Goal: Task Accomplishment & Management: Use online tool/utility

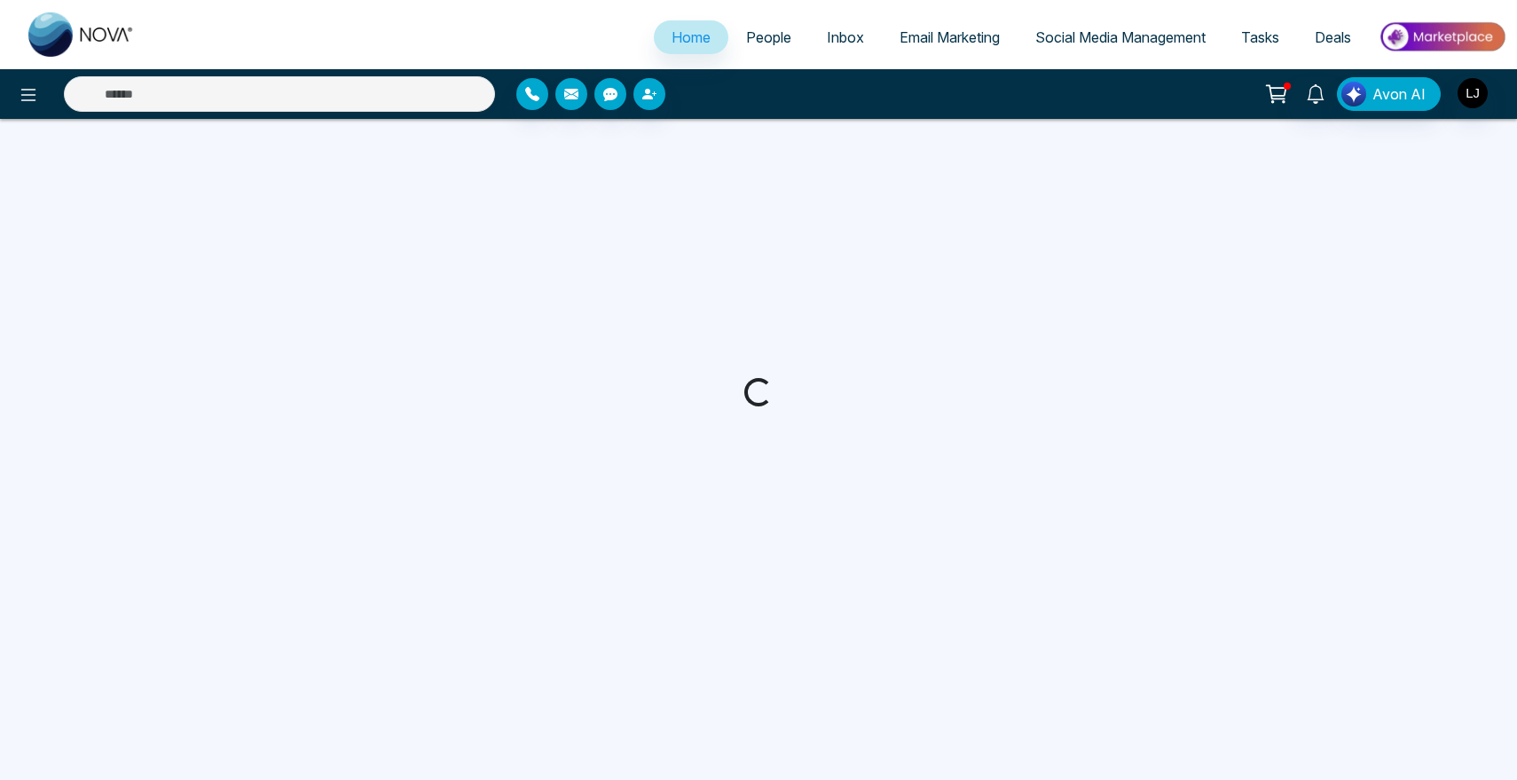
select select "*"
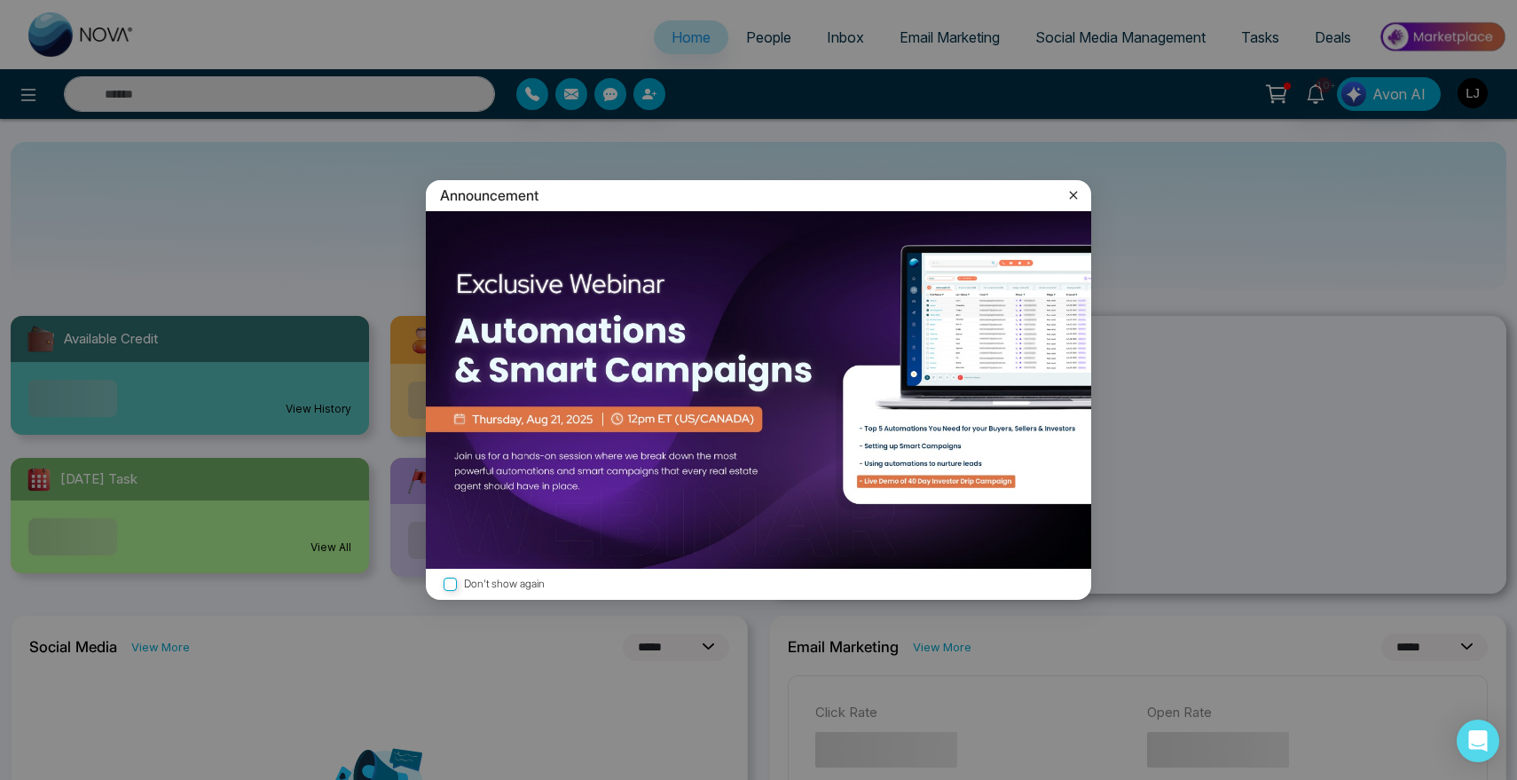
click at [1077, 192] on icon at bounding box center [1073, 195] width 18 height 18
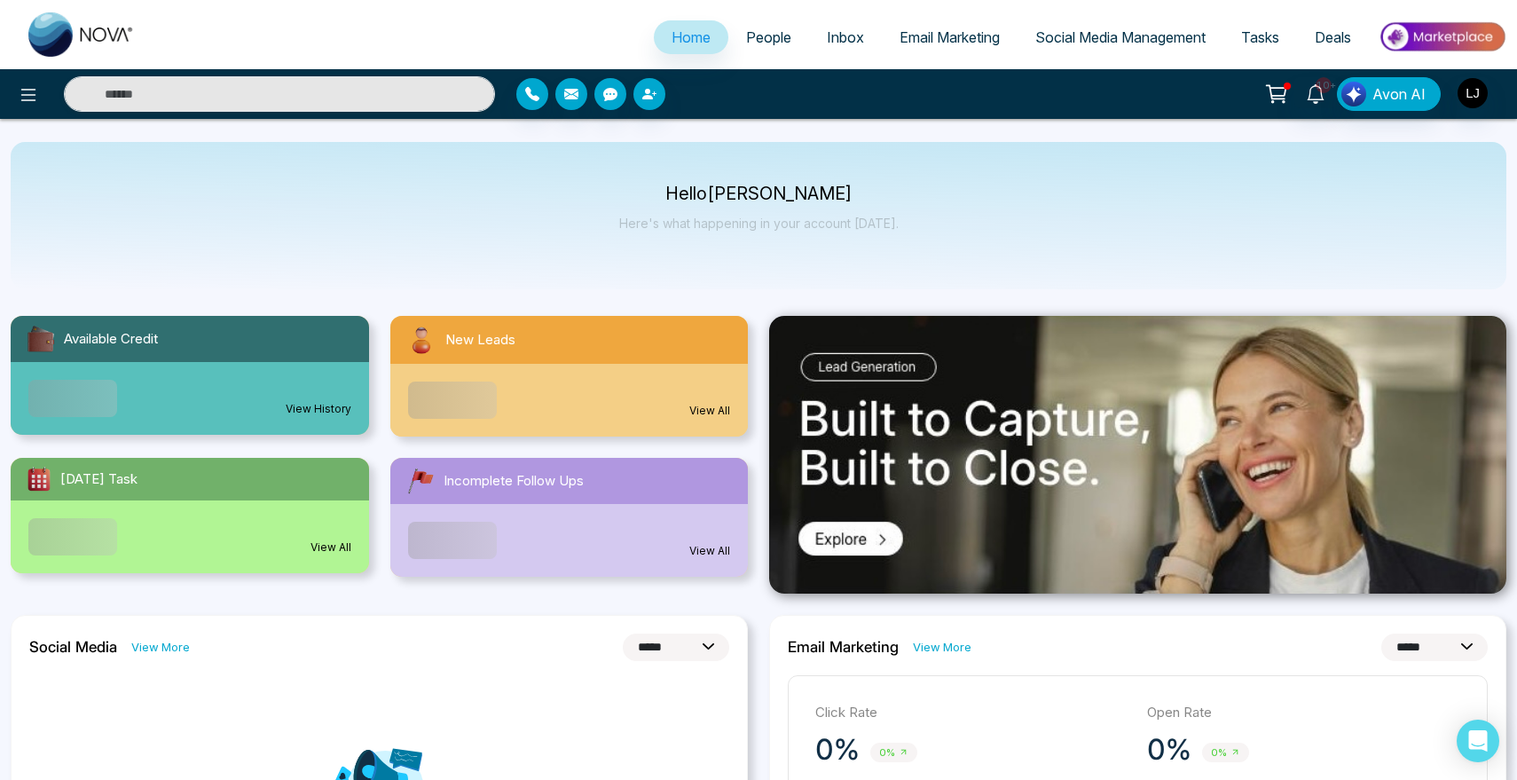
click at [746, 40] on span "People" at bounding box center [768, 37] width 45 height 18
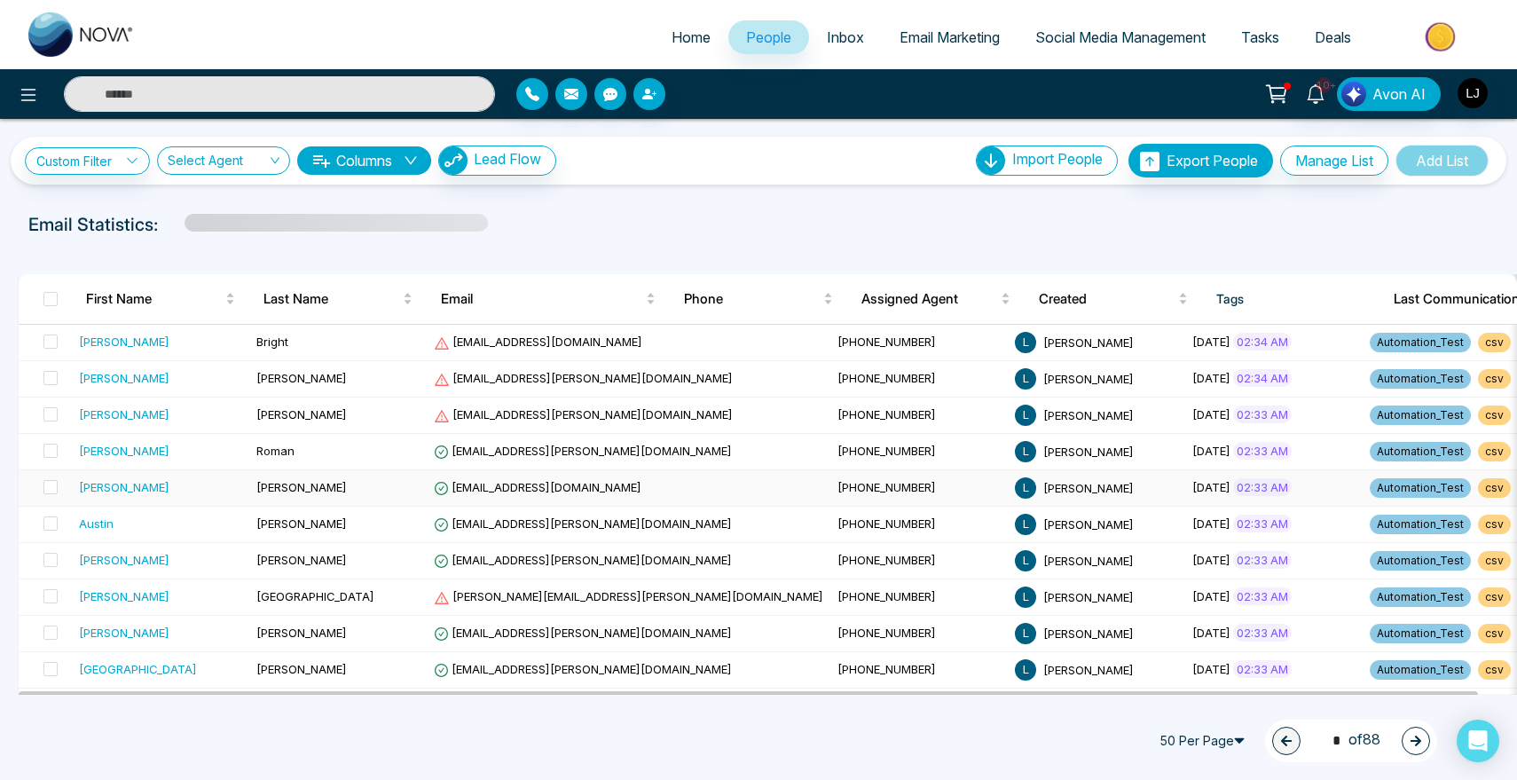
click at [101, 486] on div "[PERSON_NAME]" at bounding box center [124, 487] width 90 height 18
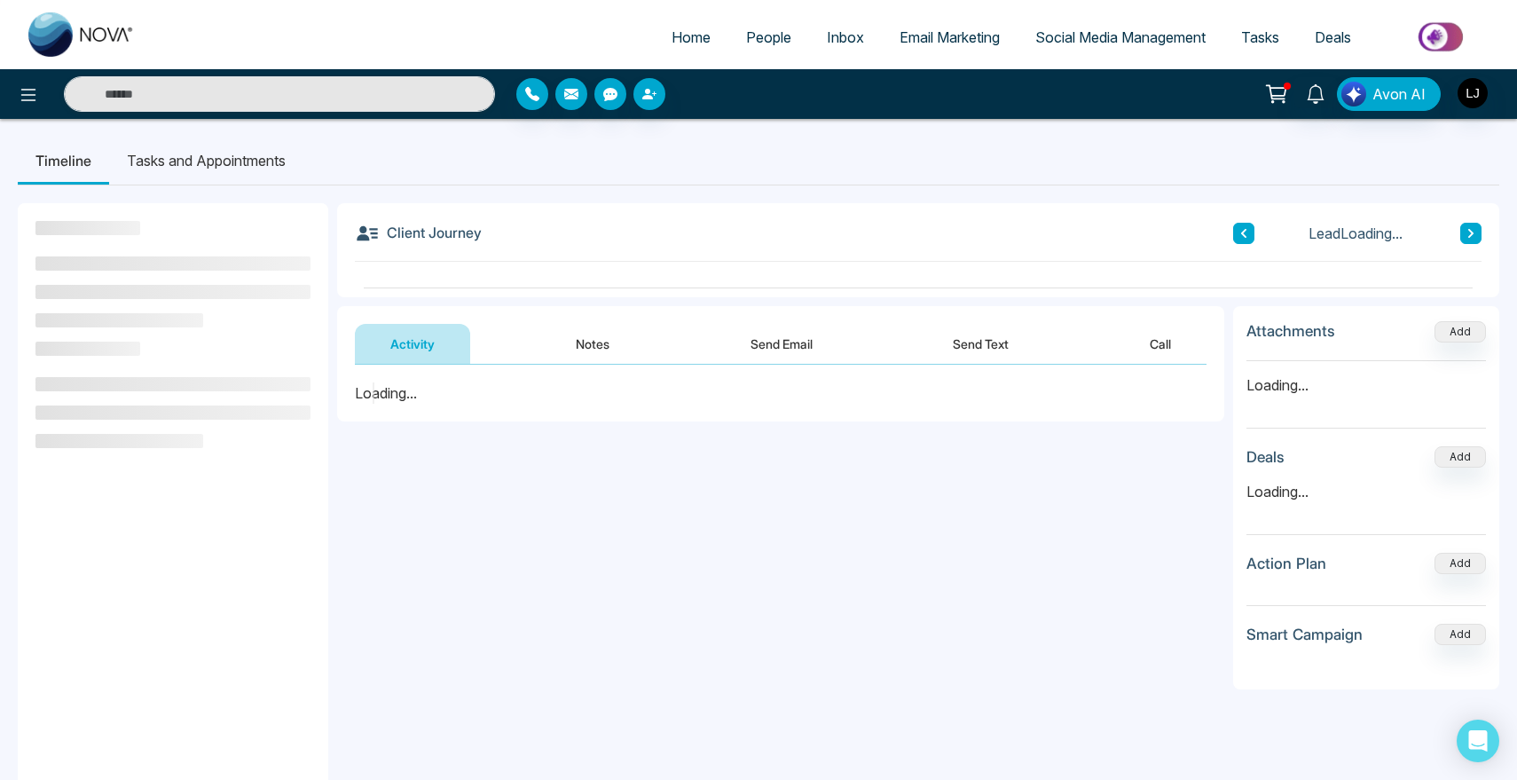
click at [447, 419] on div "Loading..." at bounding box center [780, 393] width 887 height 57
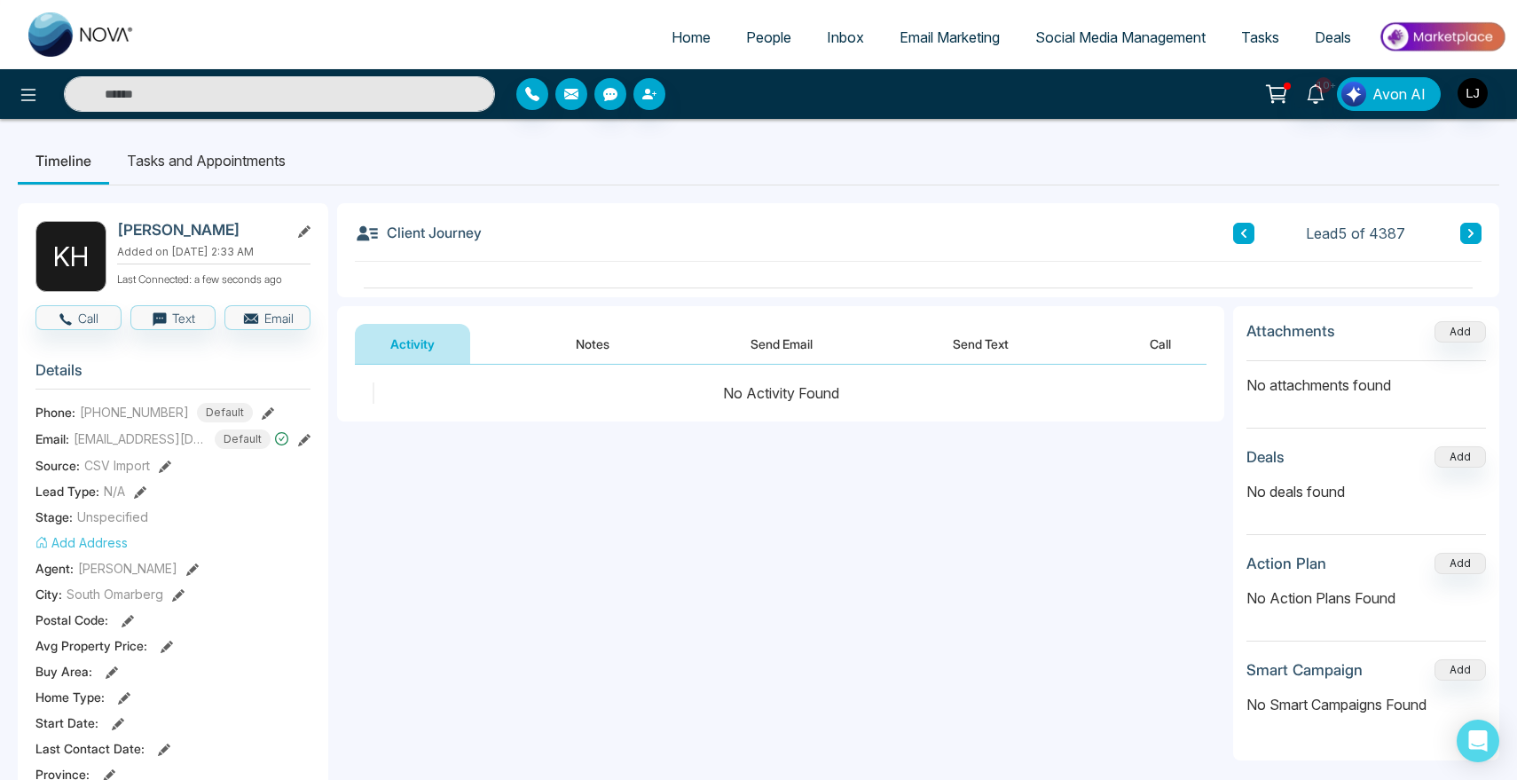
click at [562, 99] on button "button" at bounding box center [571, 94] width 32 height 32
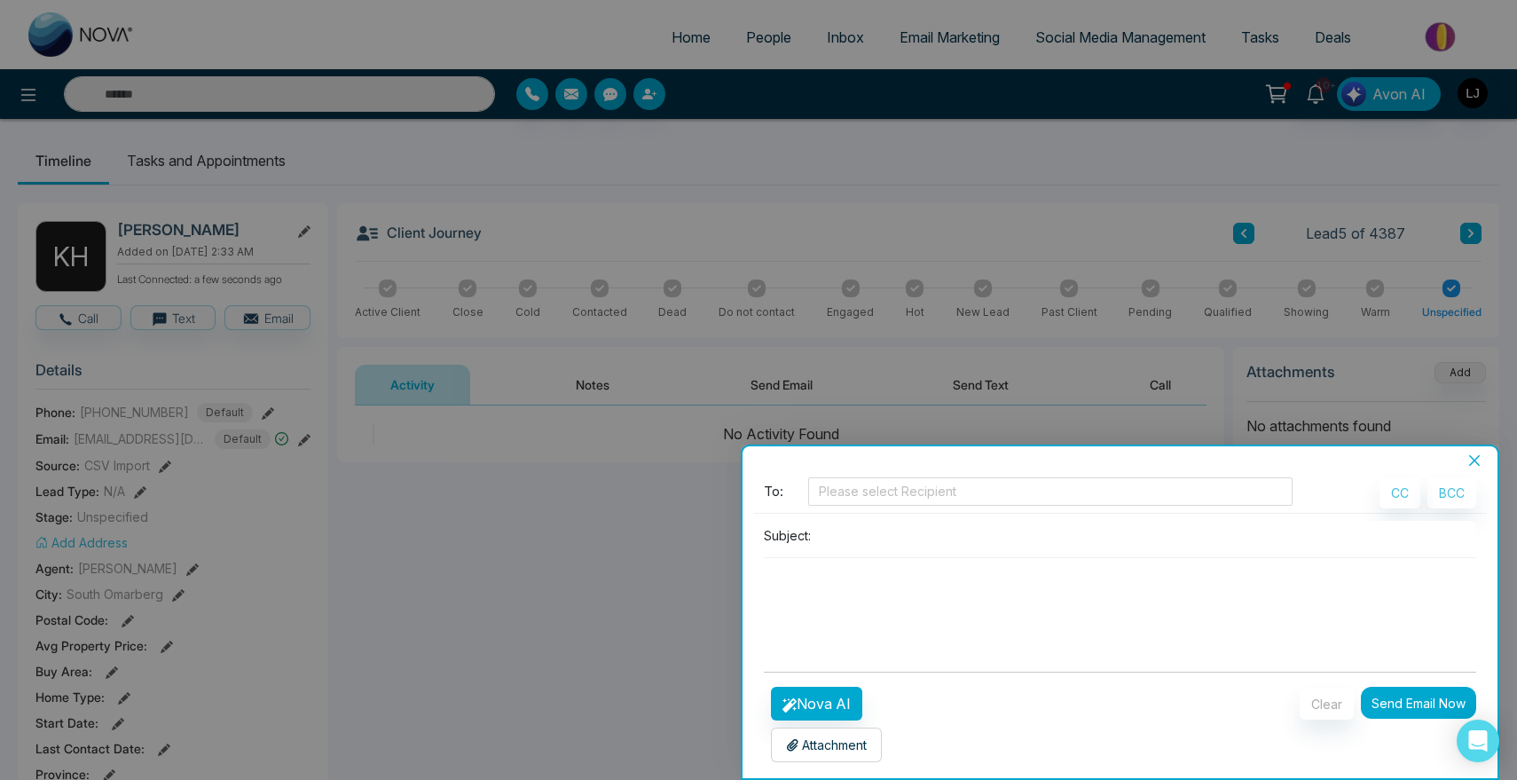
click at [796, 757] on div "Attachment Choose File" at bounding box center [826, 744] width 111 height 35
click at [822, 757] on div "Attachment Choose File" at bounding box center [826, 744] width 111 height 35
click at [829, 741] on p "Attachment" at bounding box center [826, 744] width 81 height 19
click at [830, 749] on p "Attachment" at bounding box center [826, 744] width 81 height 19
click at [1458, 459] on div "Batch Email" at bounding box center [1119, 460] width 755 height 16
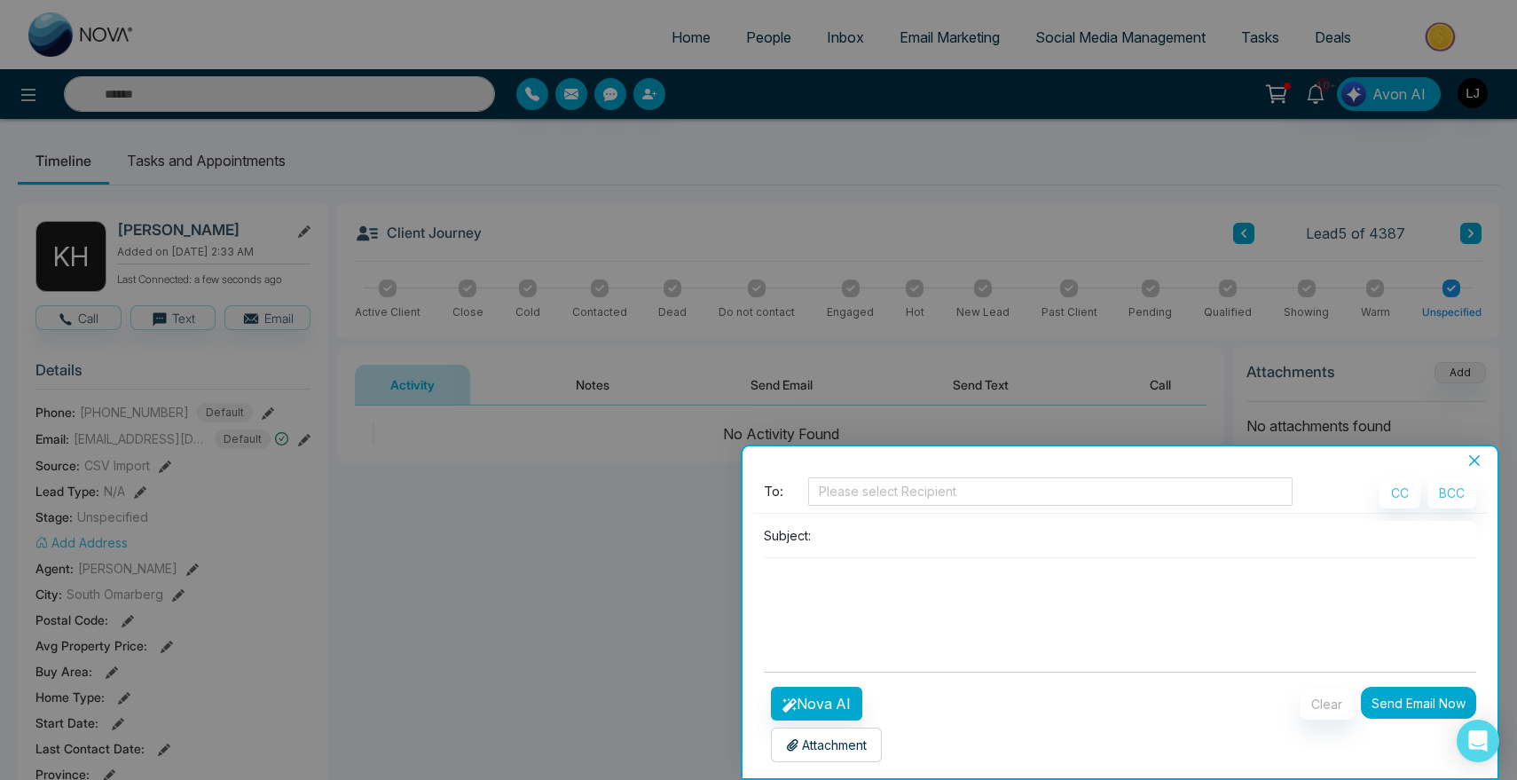
click at [1468, 459] on icon "close" at bounding box center [1474, 460] width 14 height 14
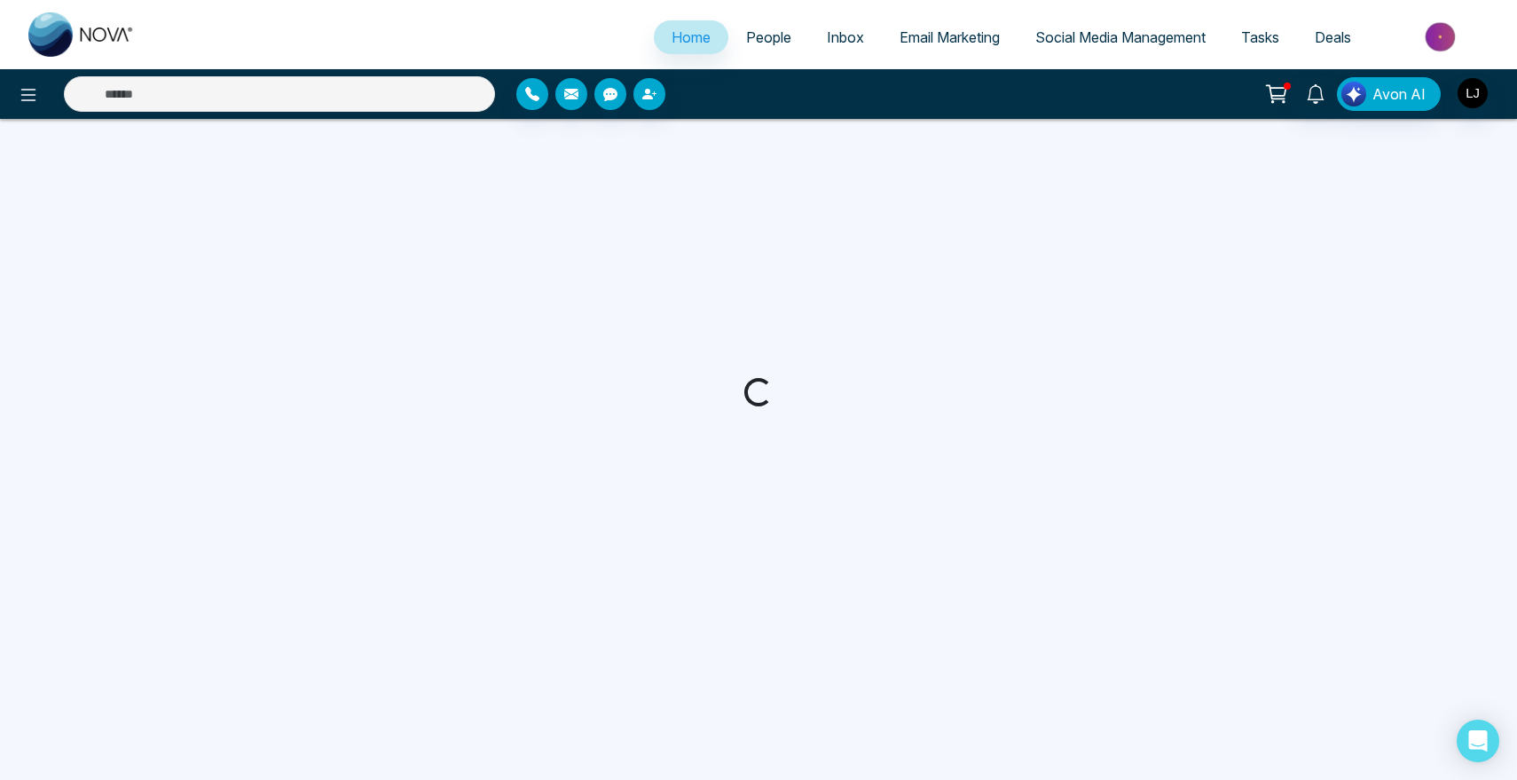
select select "*"
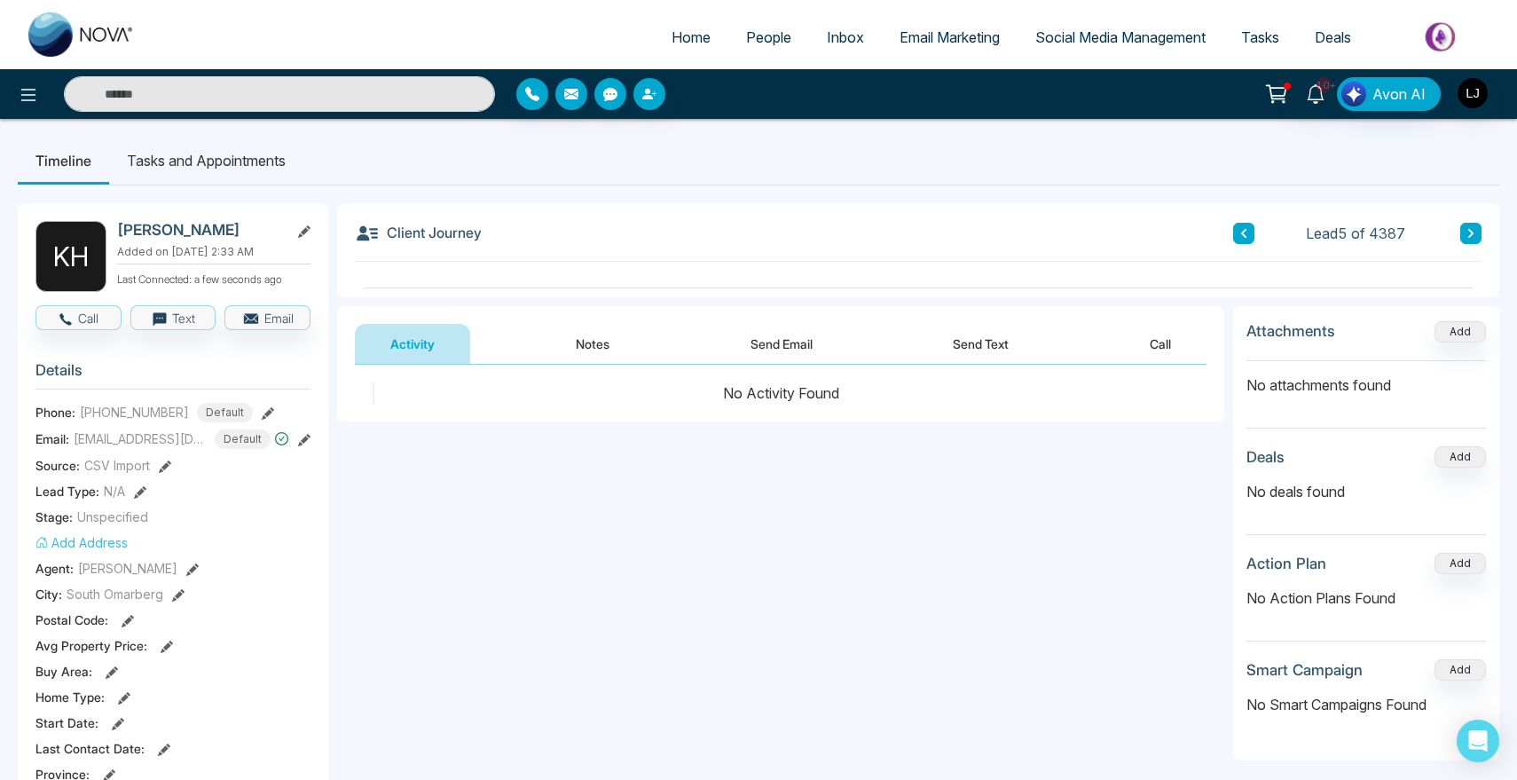
click at [245, 404] on div "Phone: +13212109940 Default" at bounding box center [172, 413] width 275 height 20
click at [262, 408] on icon at bounding box center [268, 413] width 12 height 12
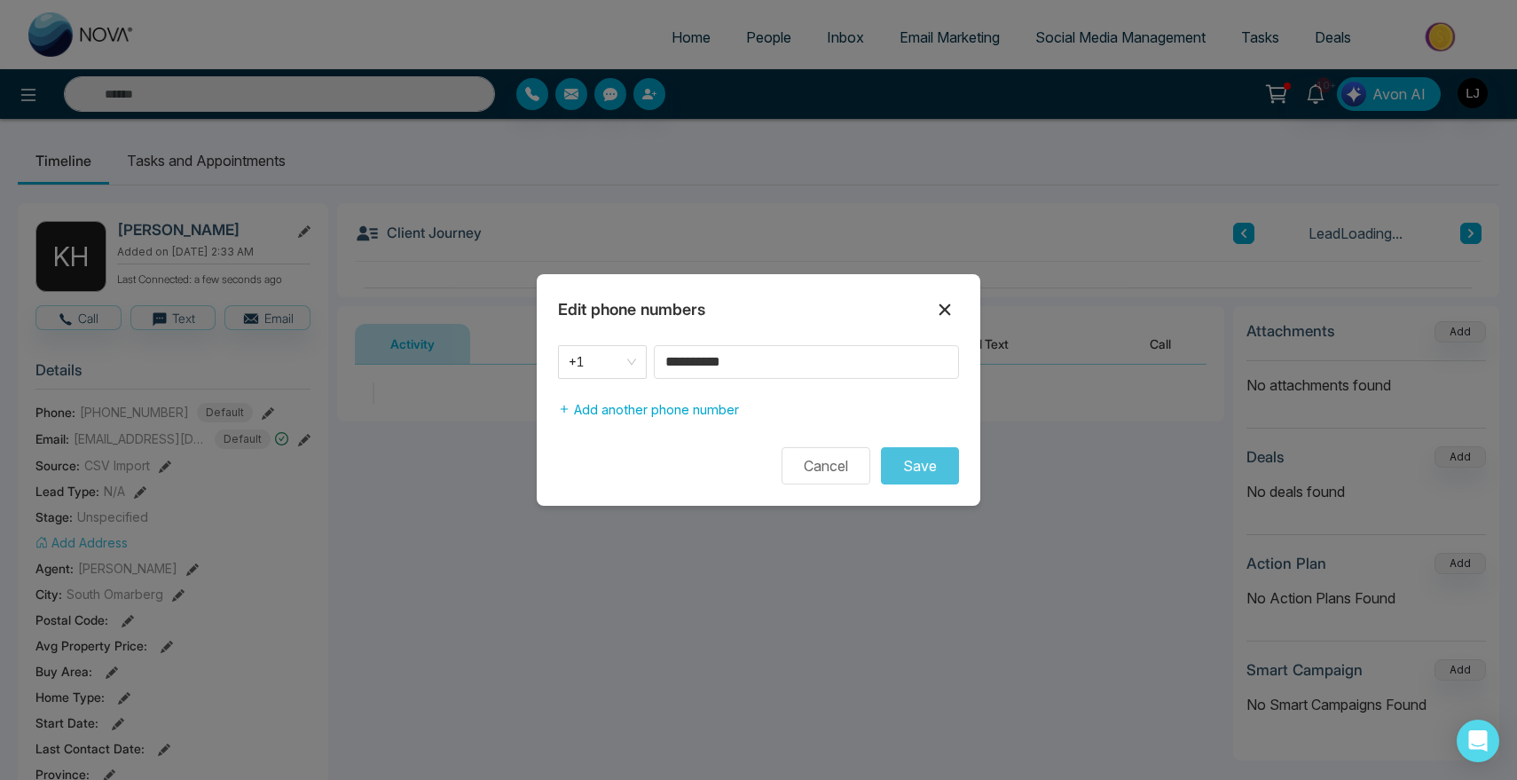
click at [942, 311] on icon at bounding box center [945, 309] width 12 height 12
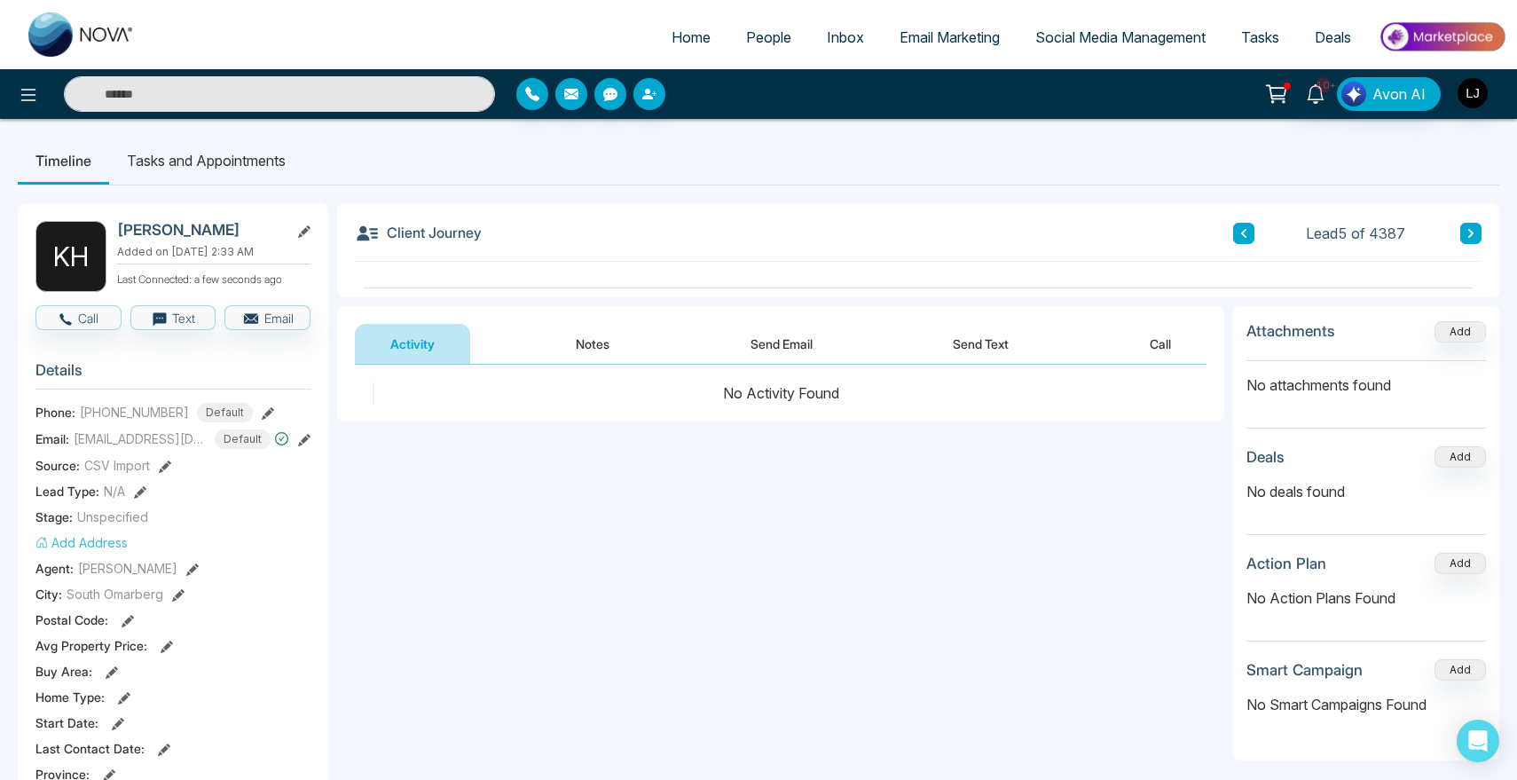
click at [298, 439] on icon at bounding box center [304, 440] width 12 height 12
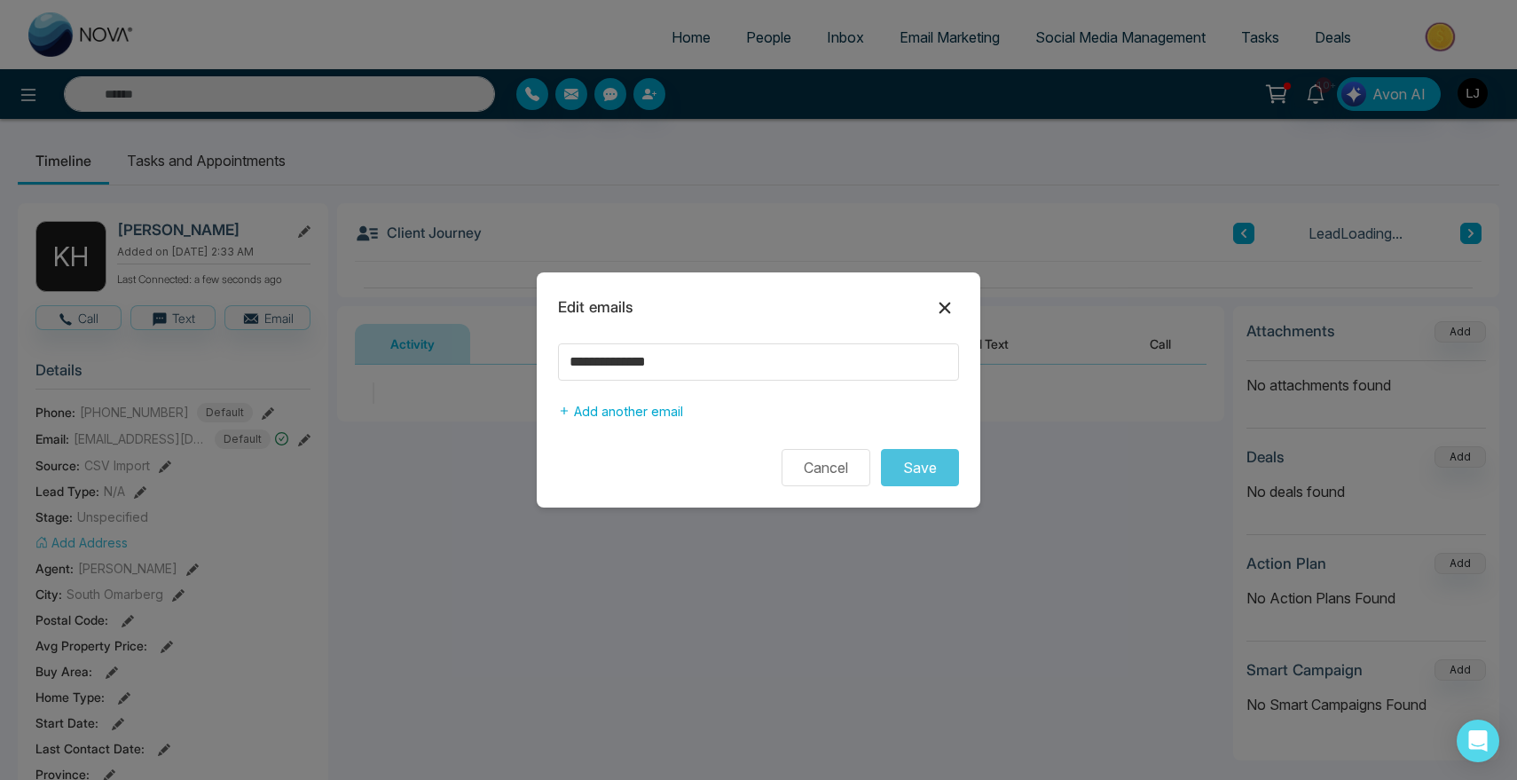
click at [954, 303] on icon at bounding box center [944, 307] width 21 height 21
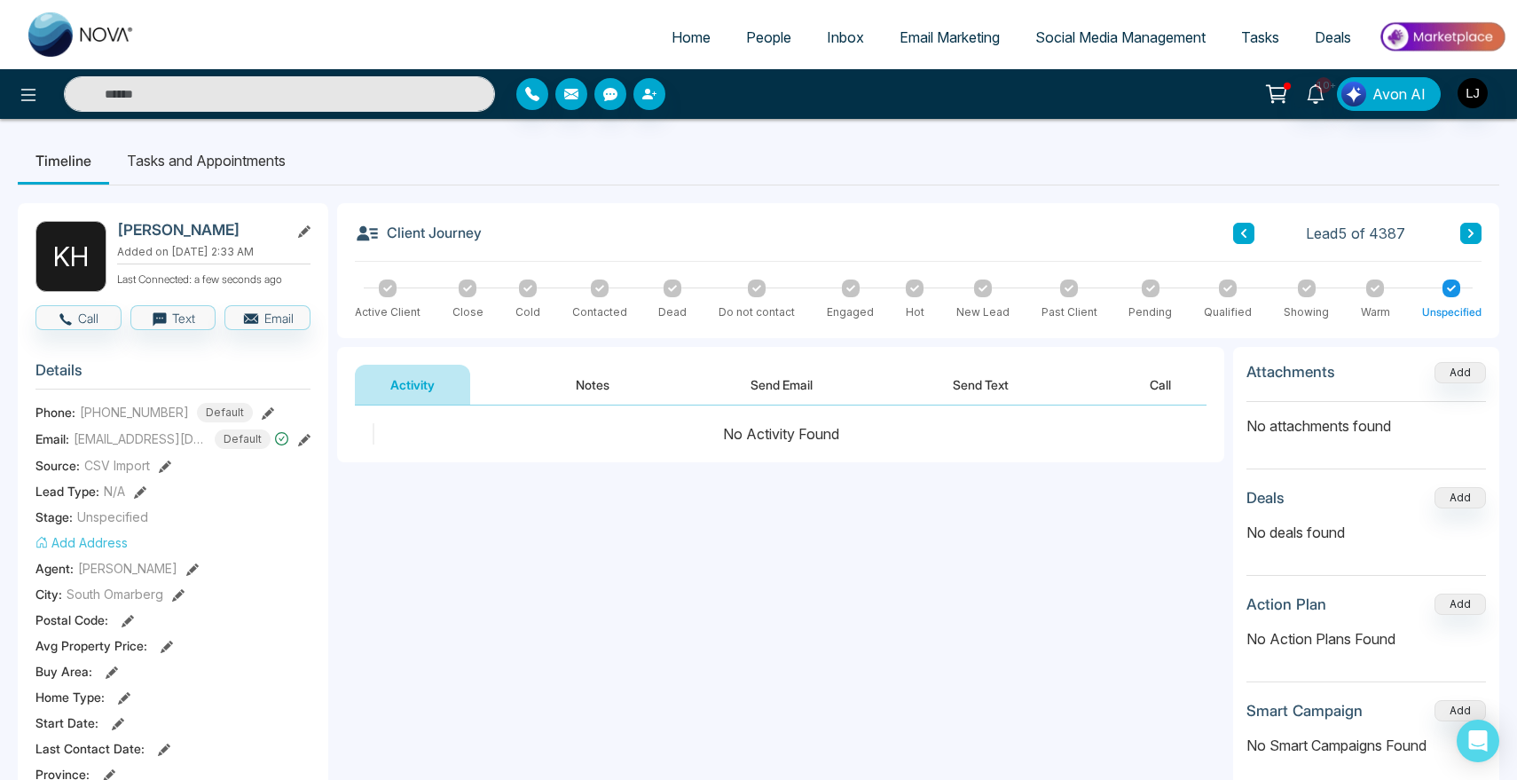
click at [1100, 42] on span "Social Media Management" at bounding box center [1120, 37] width 170 height 18
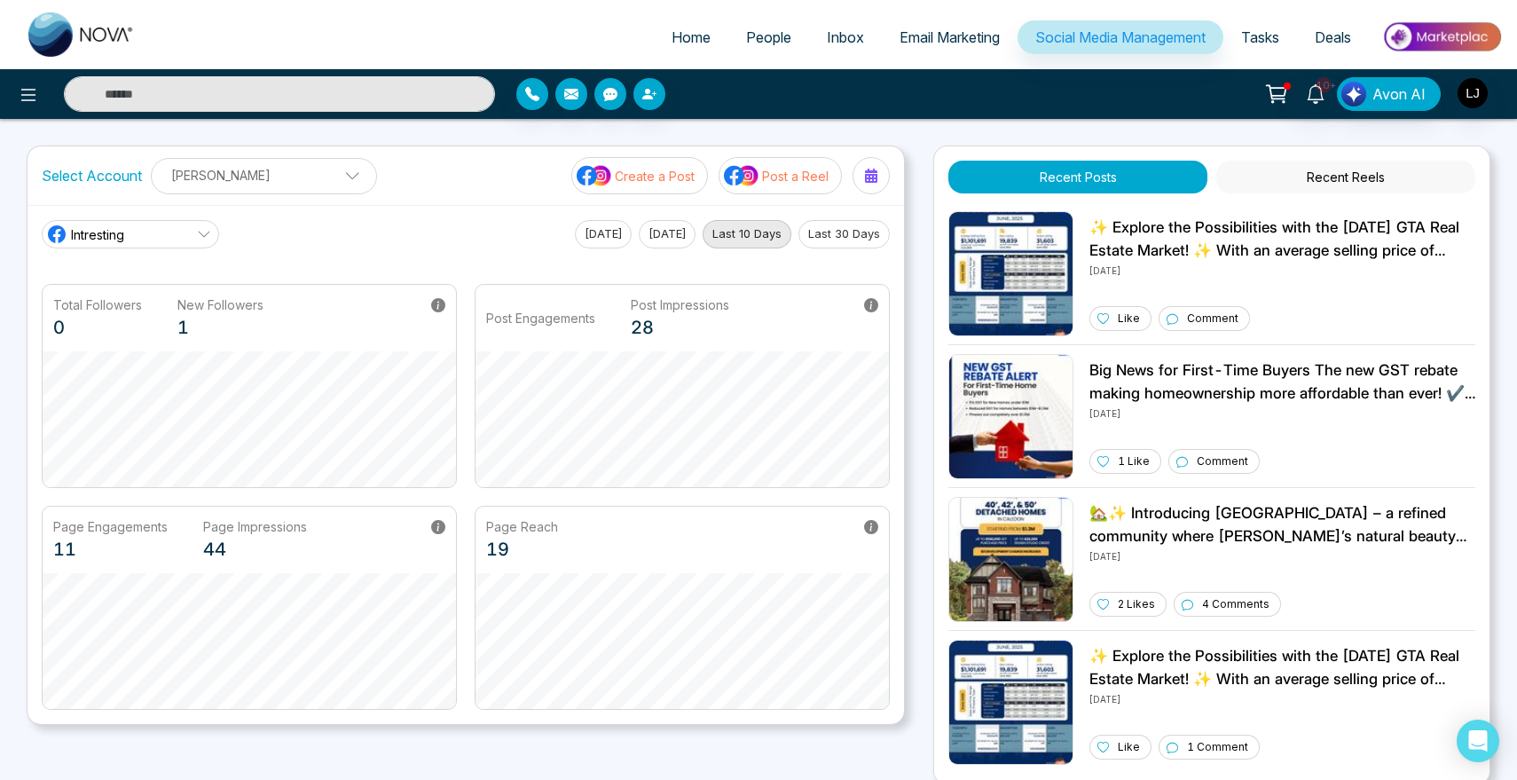
click at [652, 184] on p "Create a Post" at bounding box center [655, 176] width 80 height 19
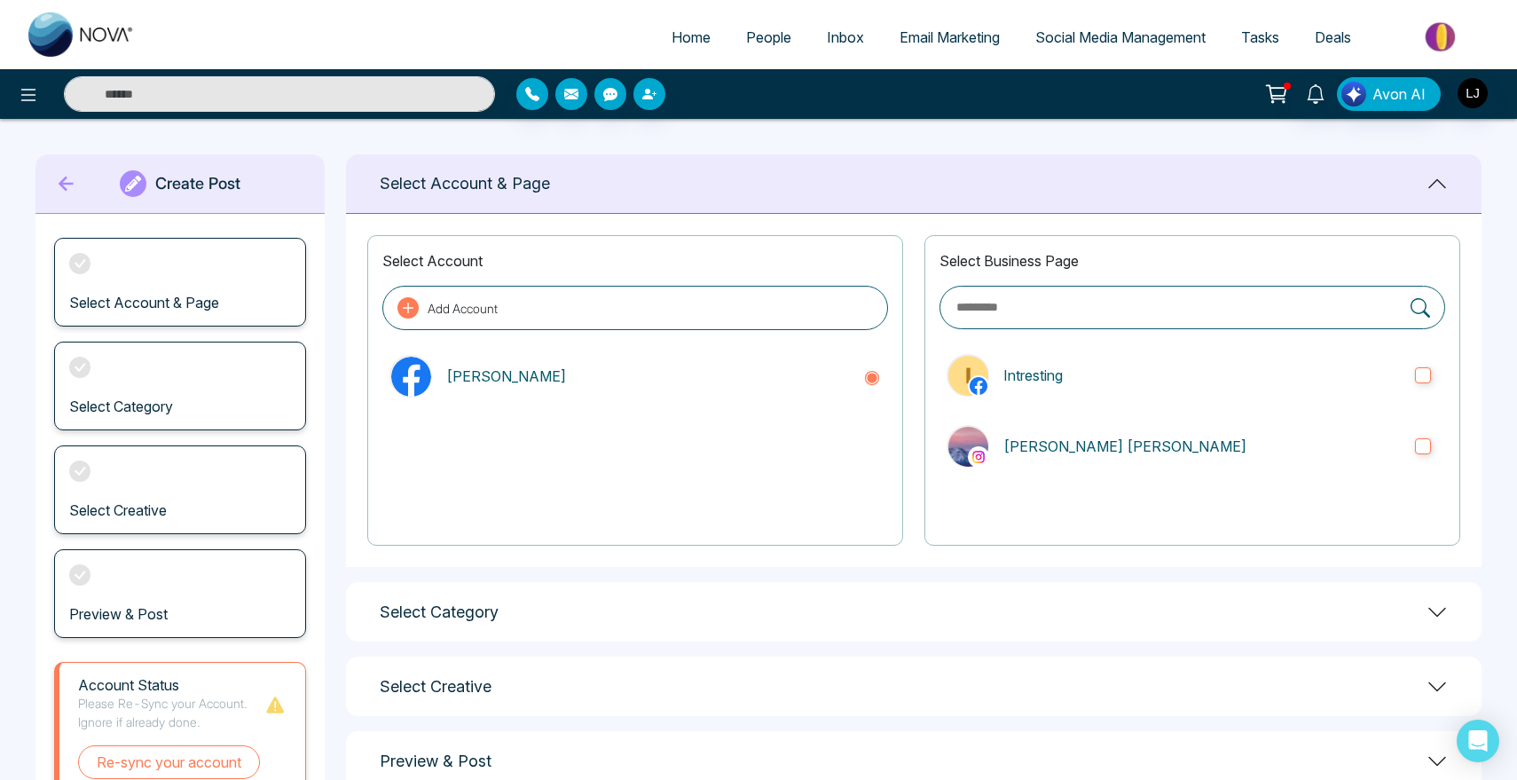
scroll to position [75, 0]
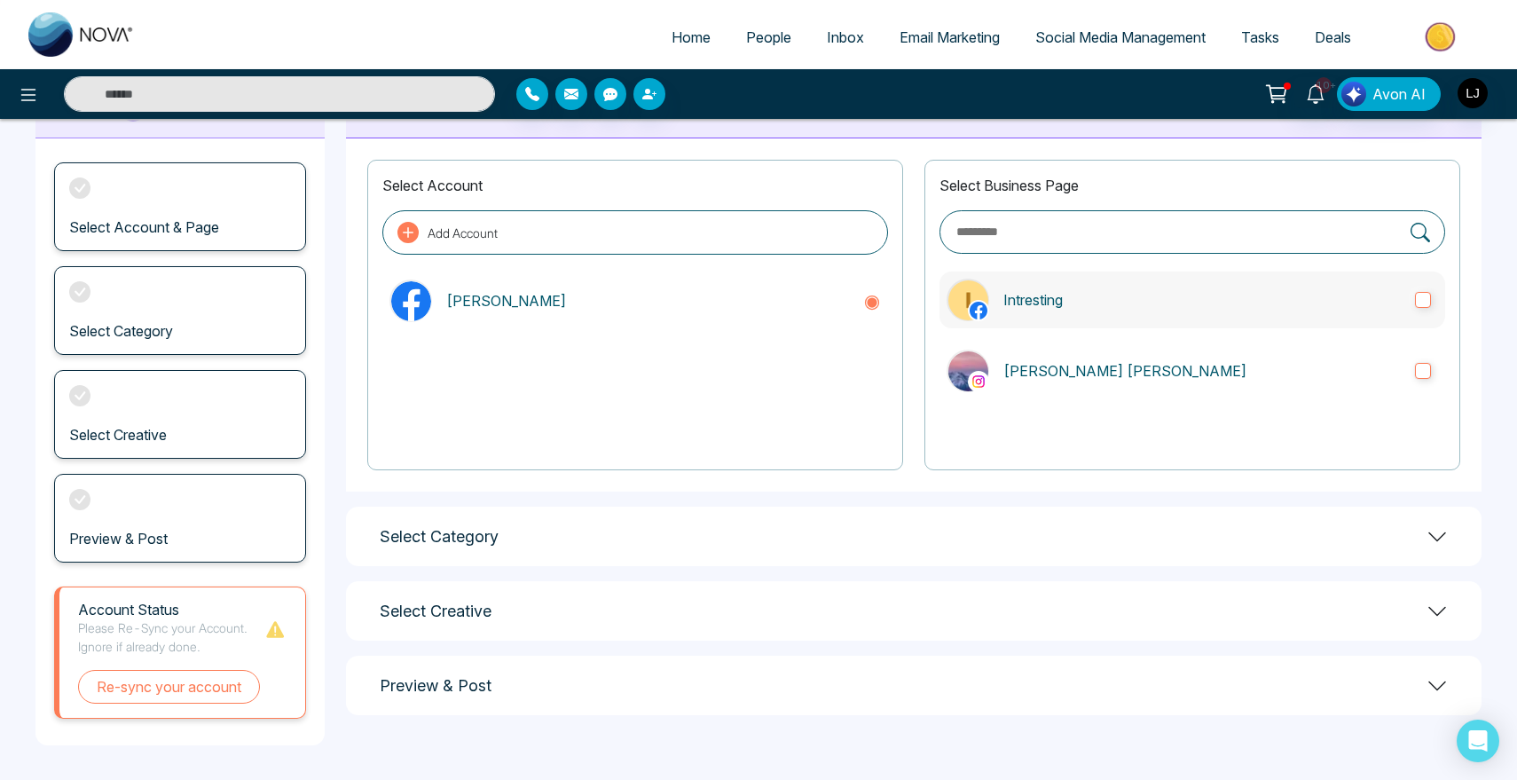
click at [1195, 294] on p "Intresting" at bounding box center [1201, 299] width 397 height 21
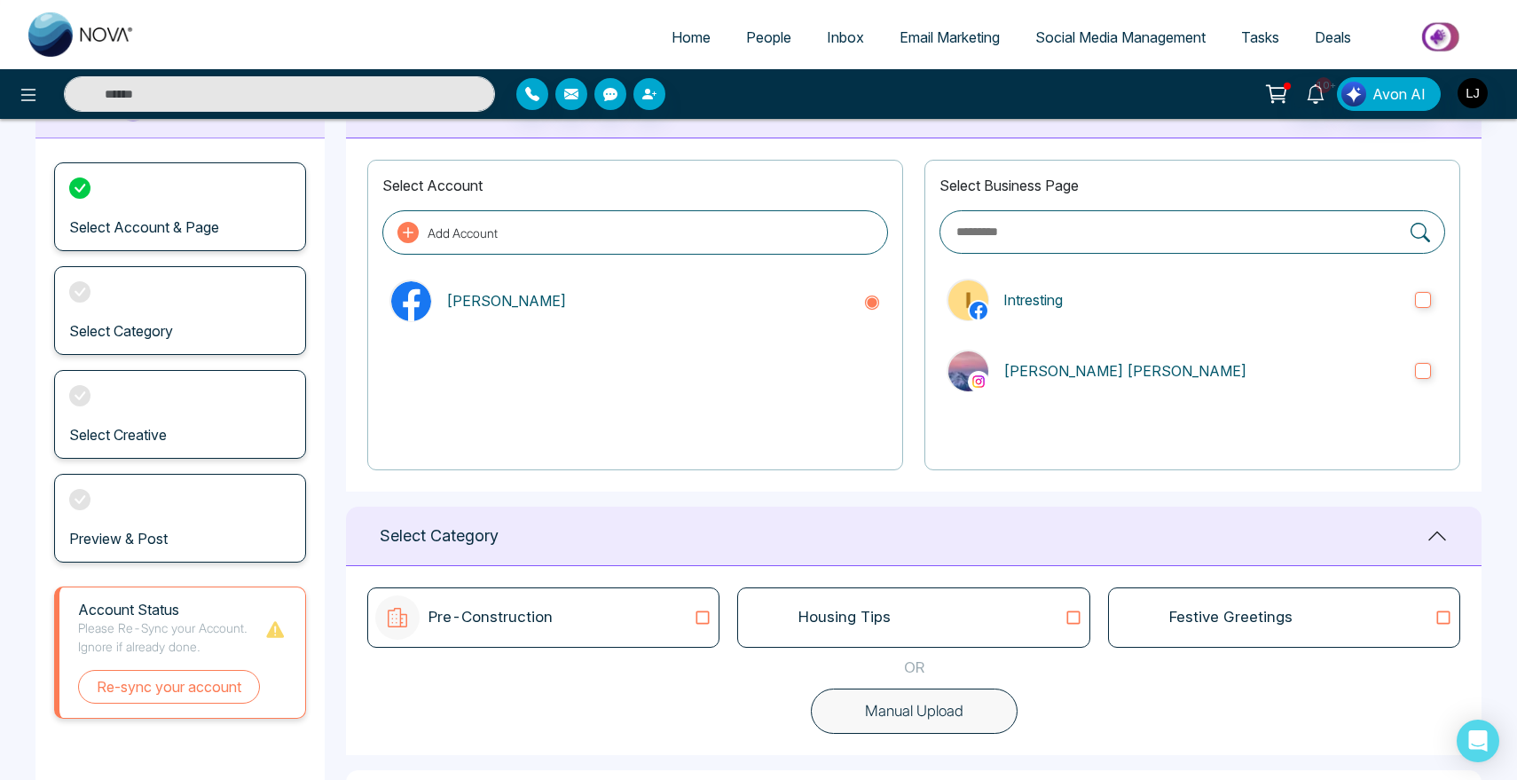
scroll to position [233, 0]
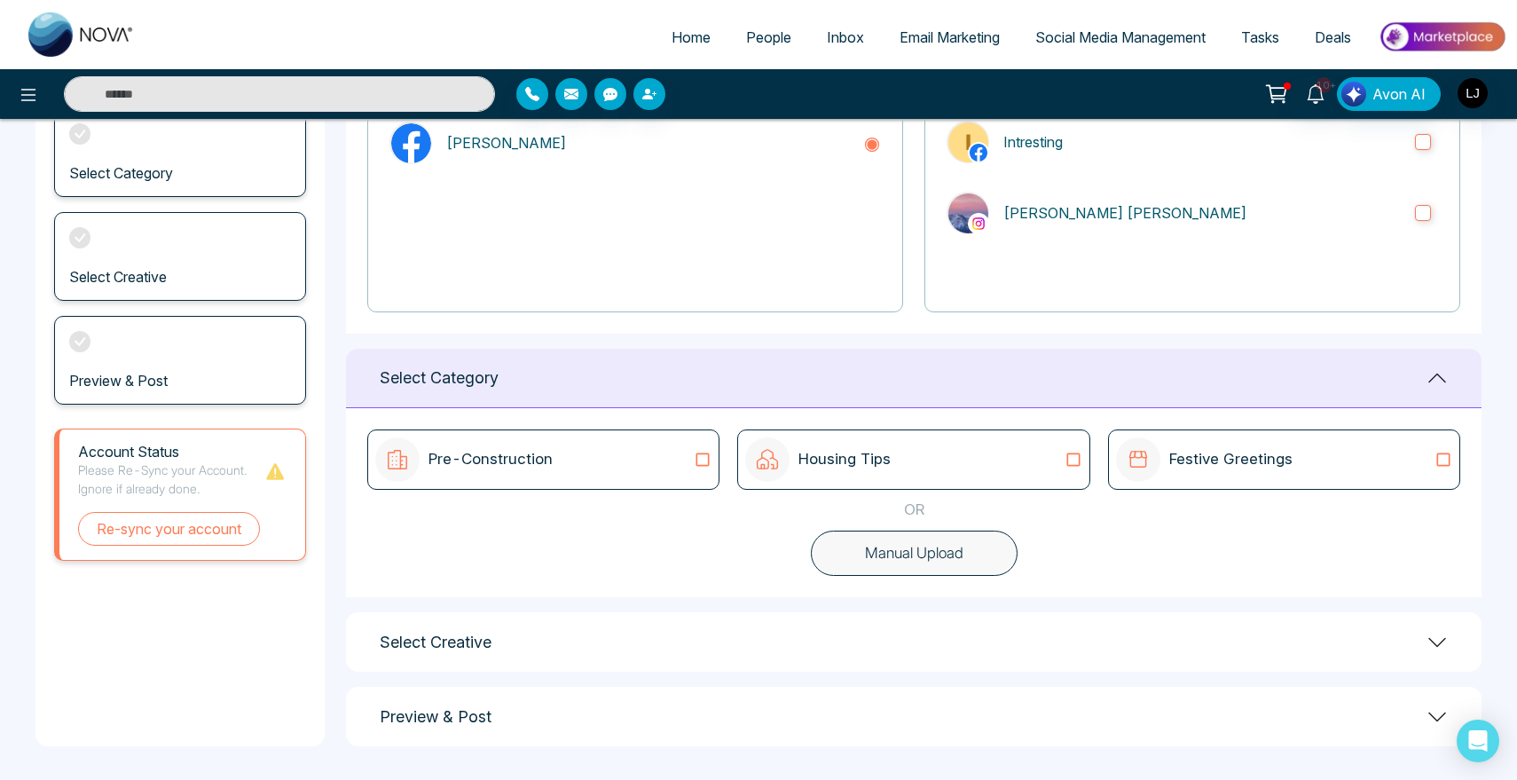
click at [684, 652] on div "Select Creative" at bounding box center [913, 641] width 1135 height 59
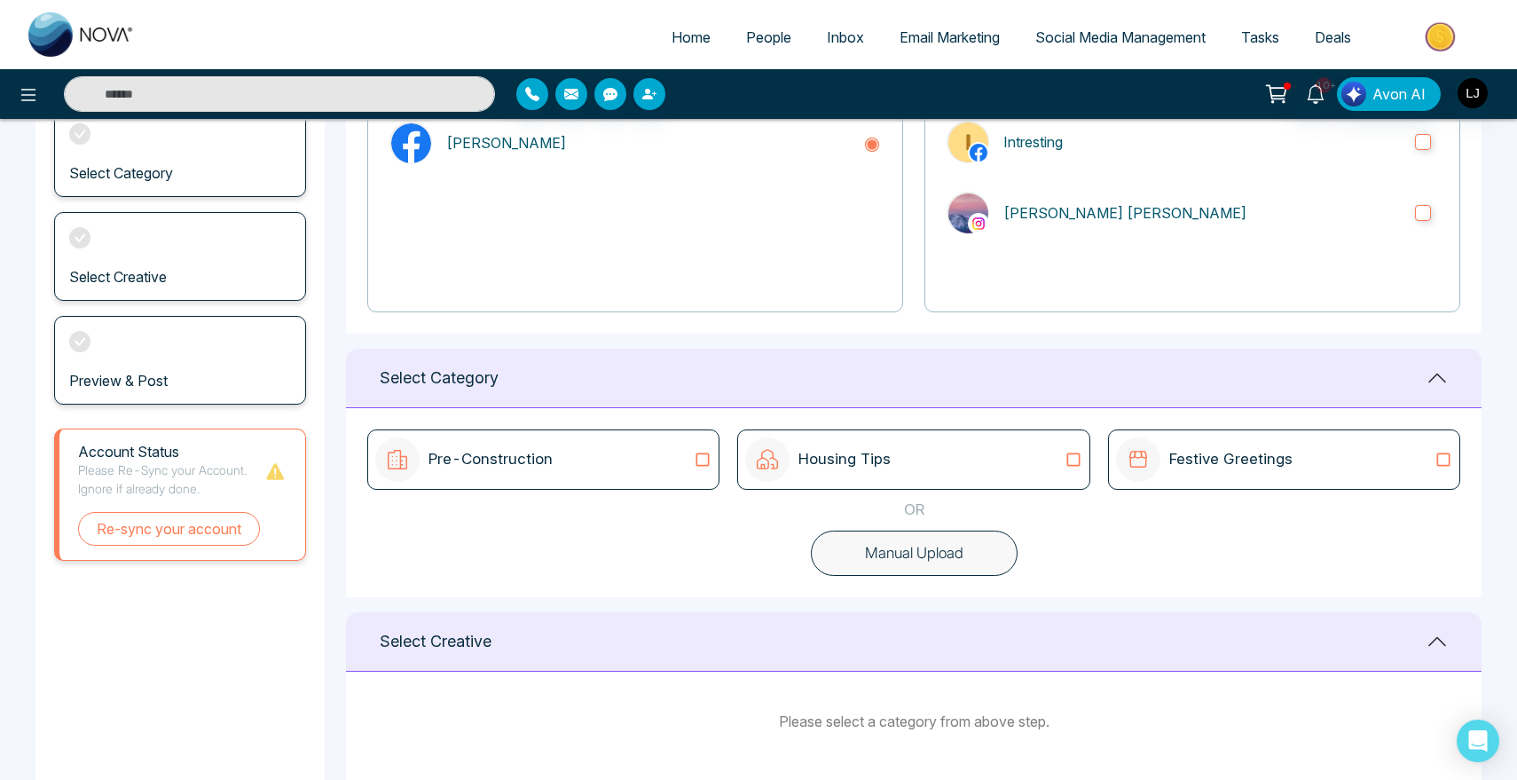
click at [878, 550] on button "Manual Upload" at bounding box center [914, 553] width 207 height 46
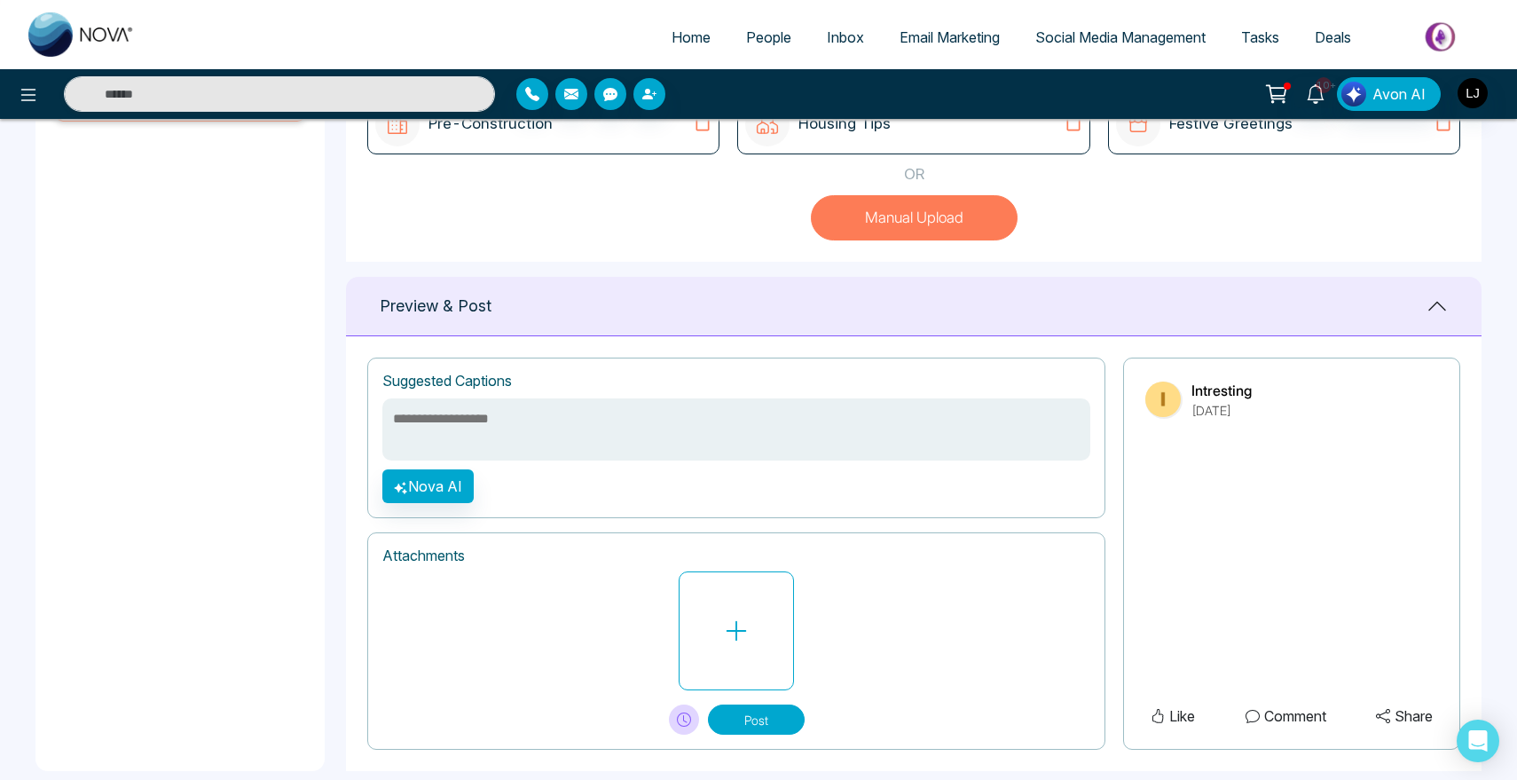
scroll to position [593, 0]
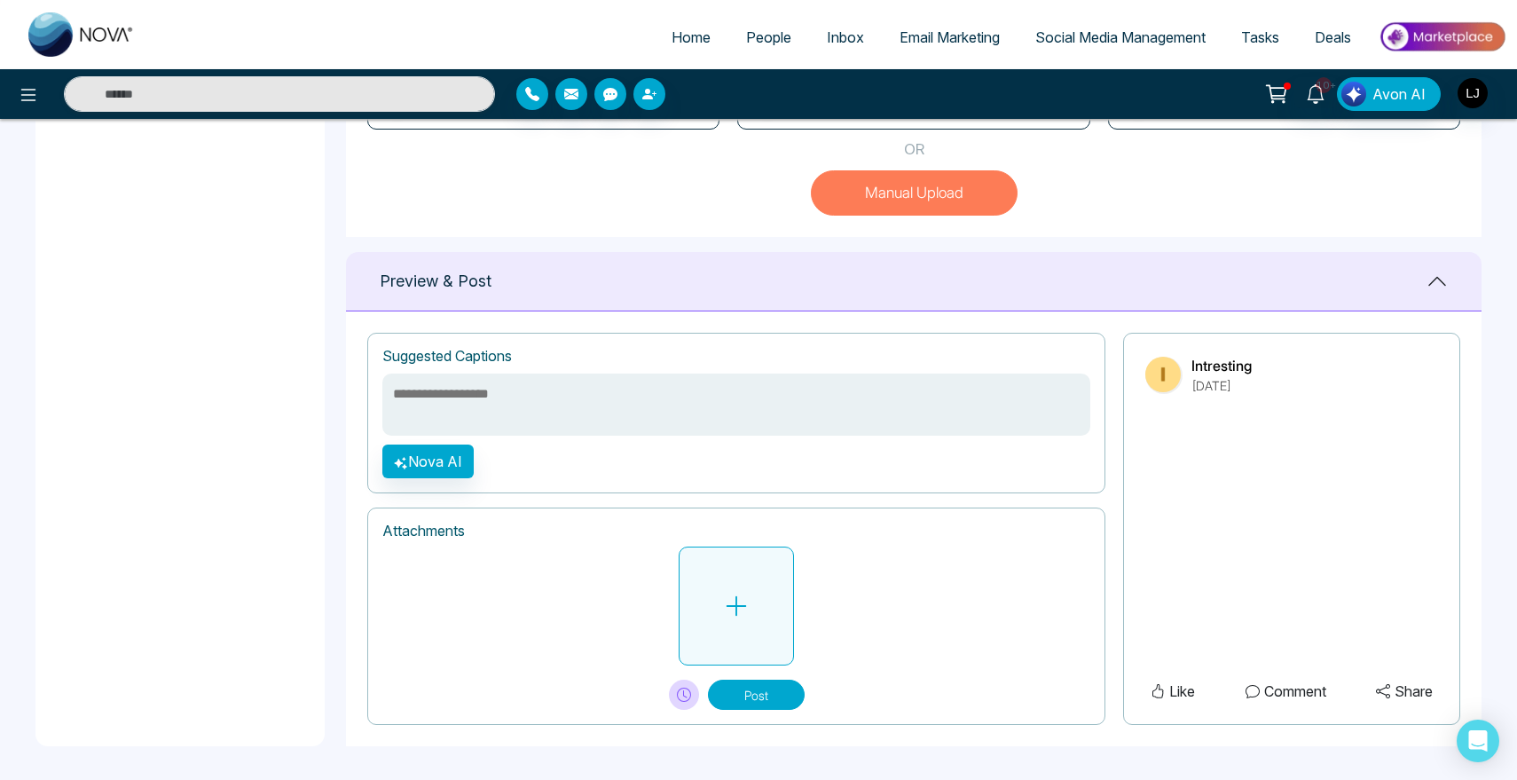
click at [780, 615] on button at bounding box center [735, 605] width 115 height 119
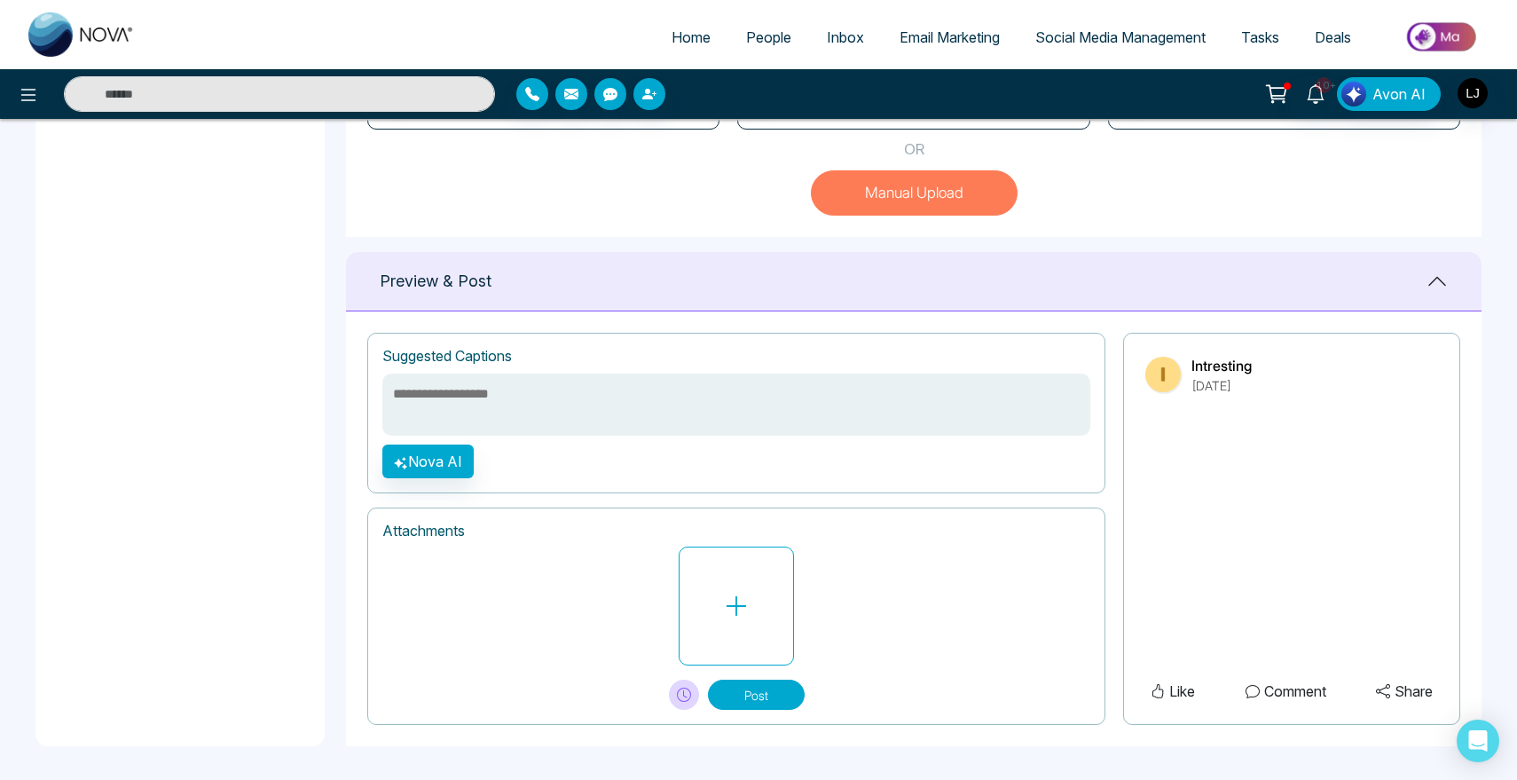
click at [678, 691] on icon at bounding box center [684, 694] width 14 height 14
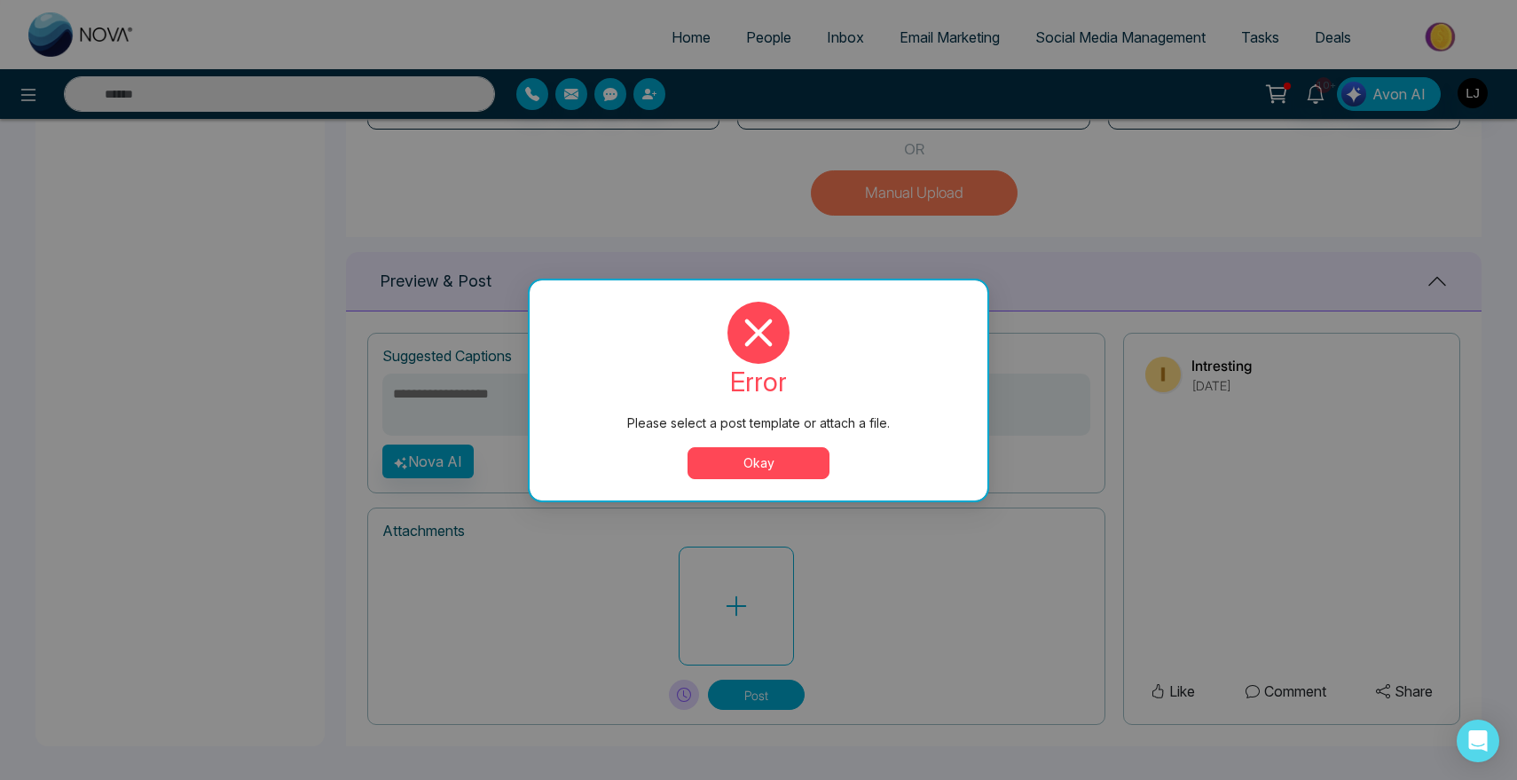
click at [783, 470] on button "Okay" at bounding box center [758, 463] width 142 height 32
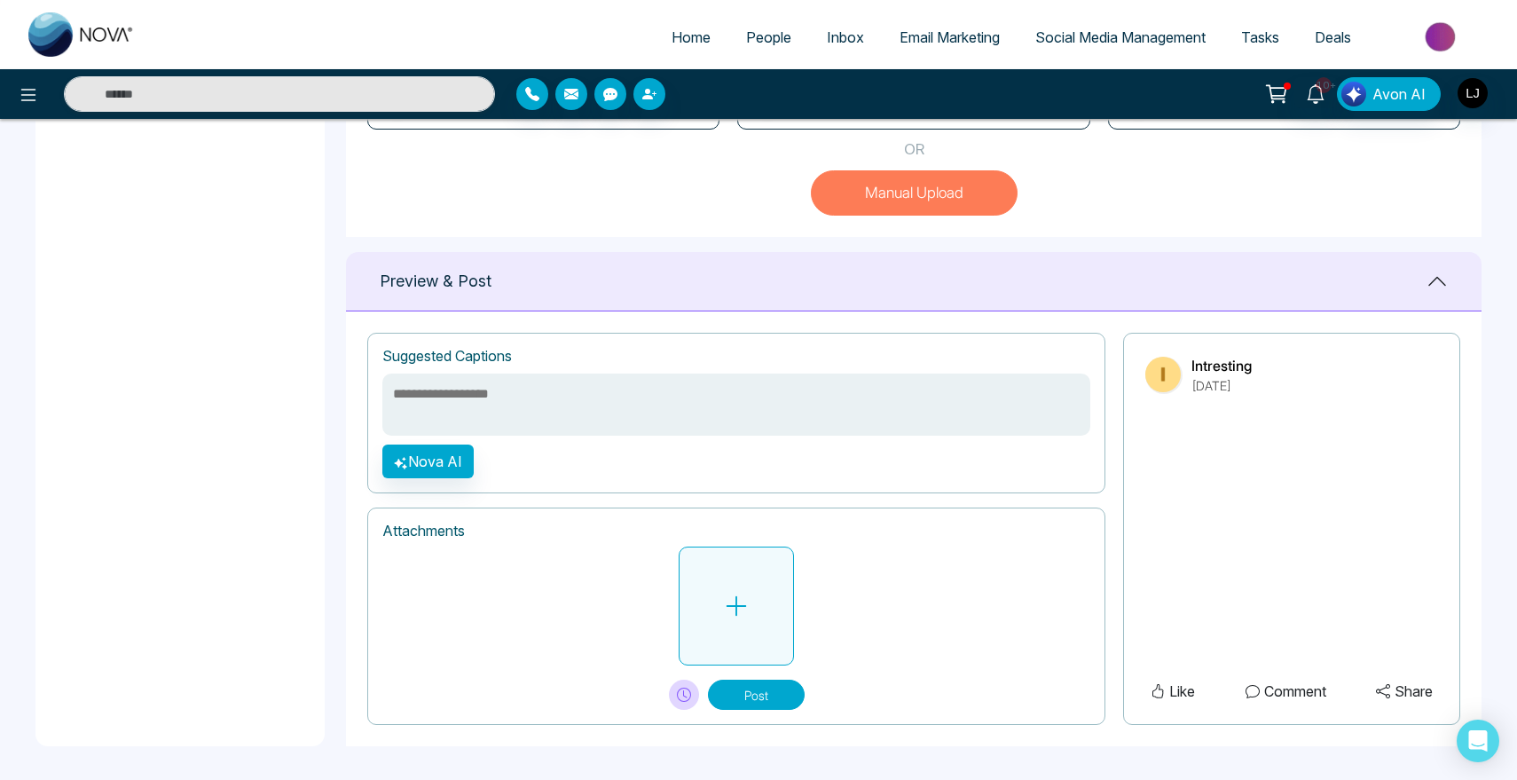
click at [752, 623] on button at bounding box center [735, 605] width 115 height 119
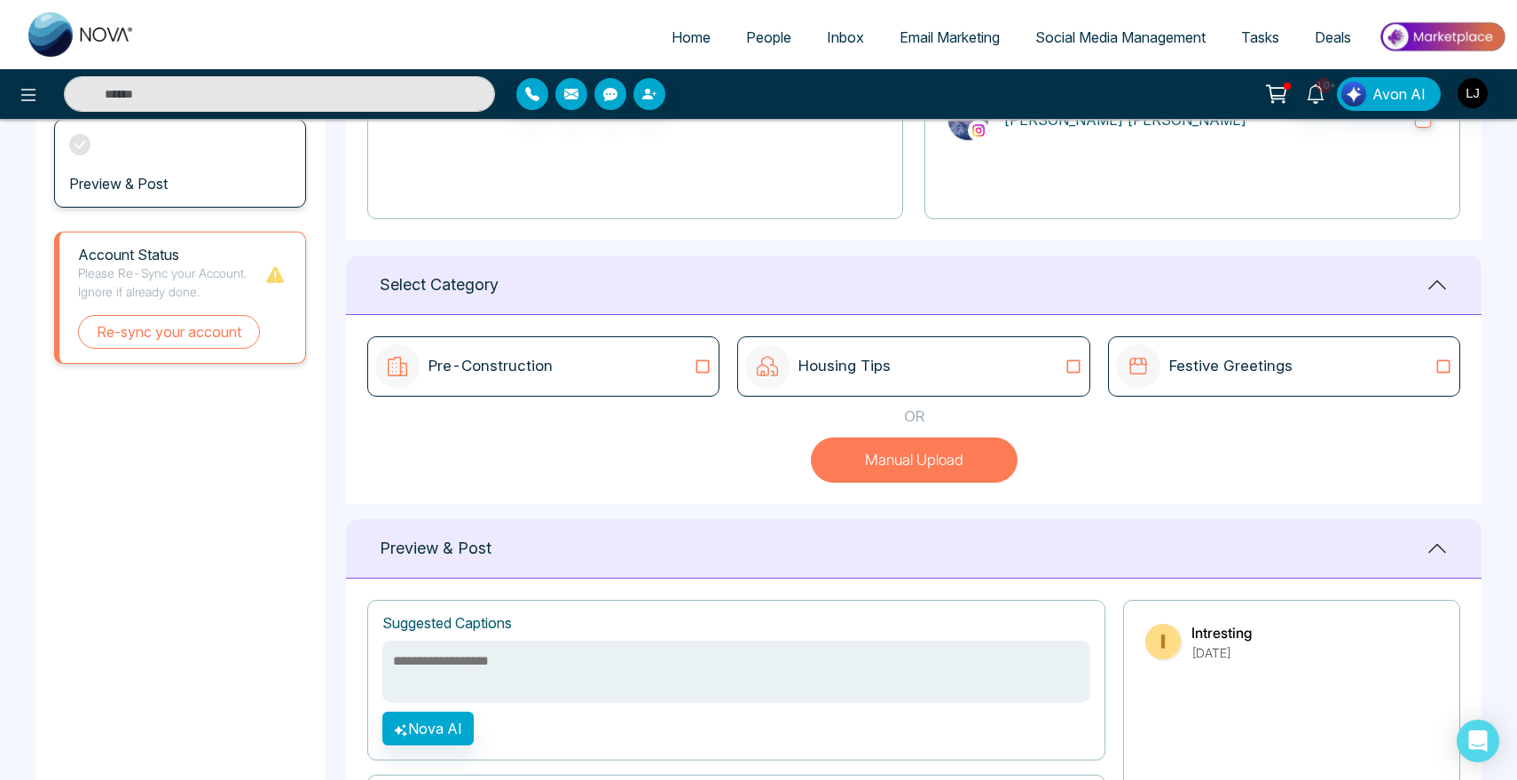
scroll to position [325, 0]
